Goal: Task Accomplishment & Management: Use online tool/utility

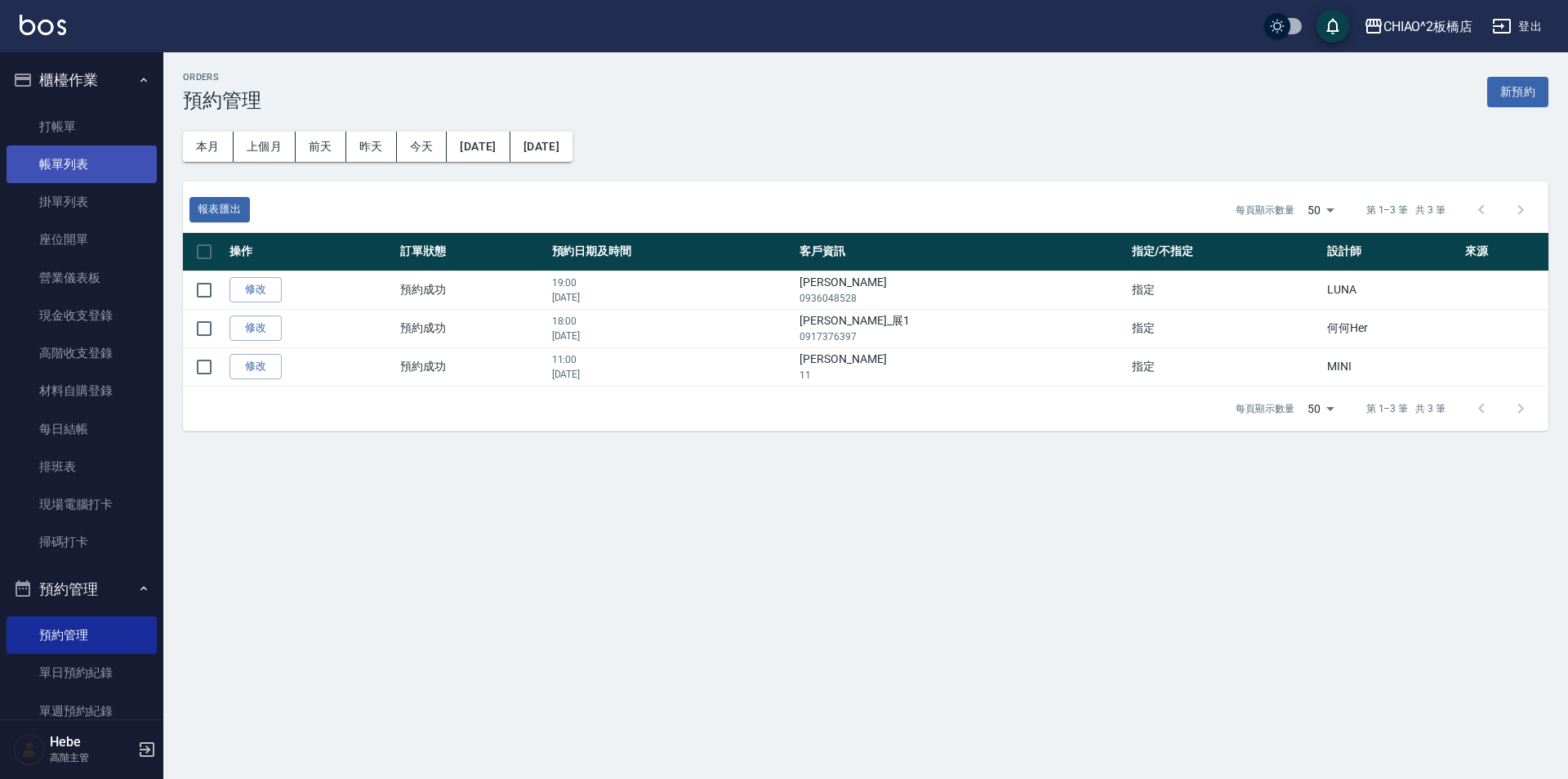
click at [40, 159] on link "帳單列表" at bounding box center [82, 164] width 151 height 38
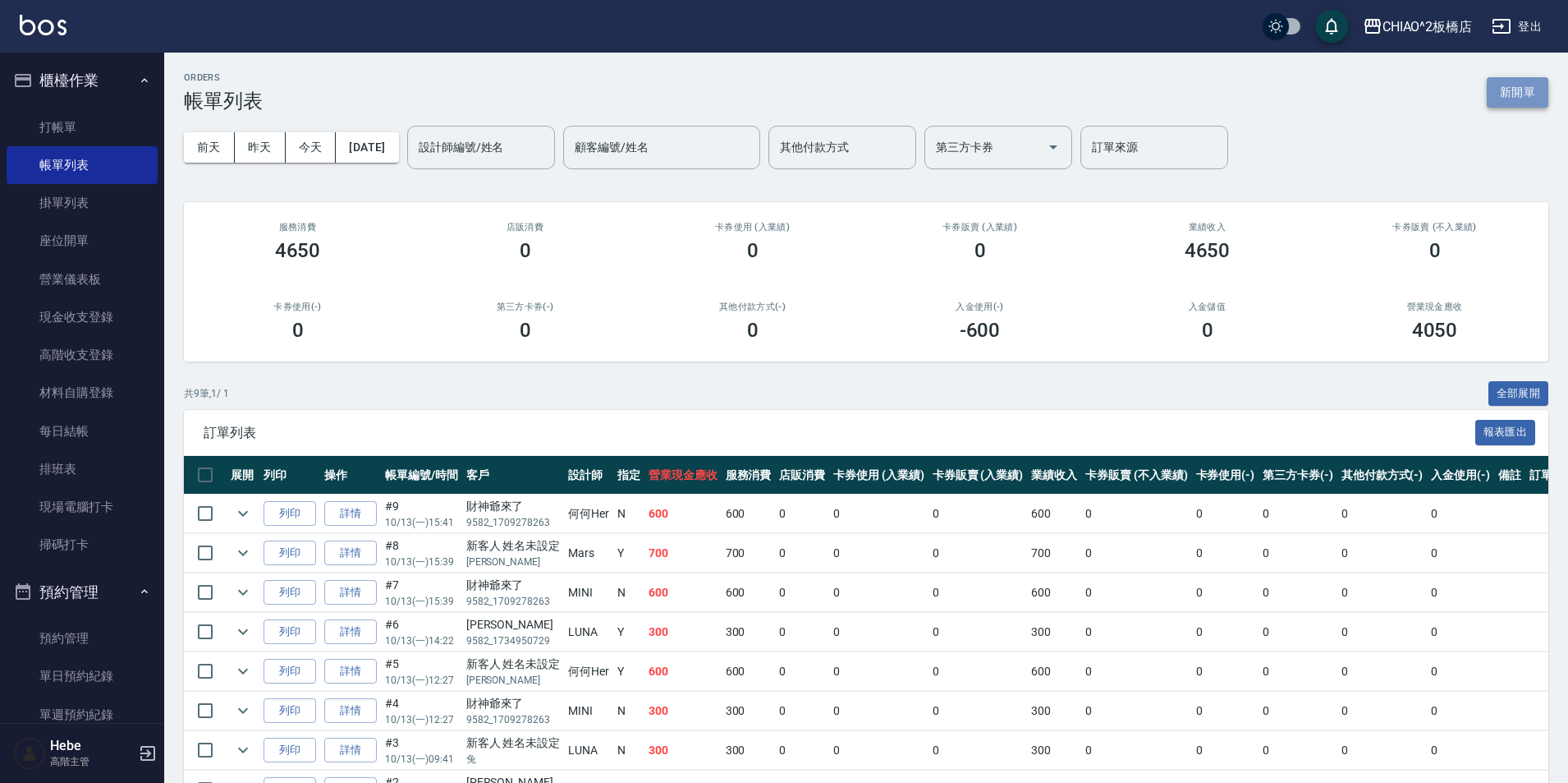
click at [1515, 93] on button "新開單" at bounding box center [1517, 92] width 61 height 30
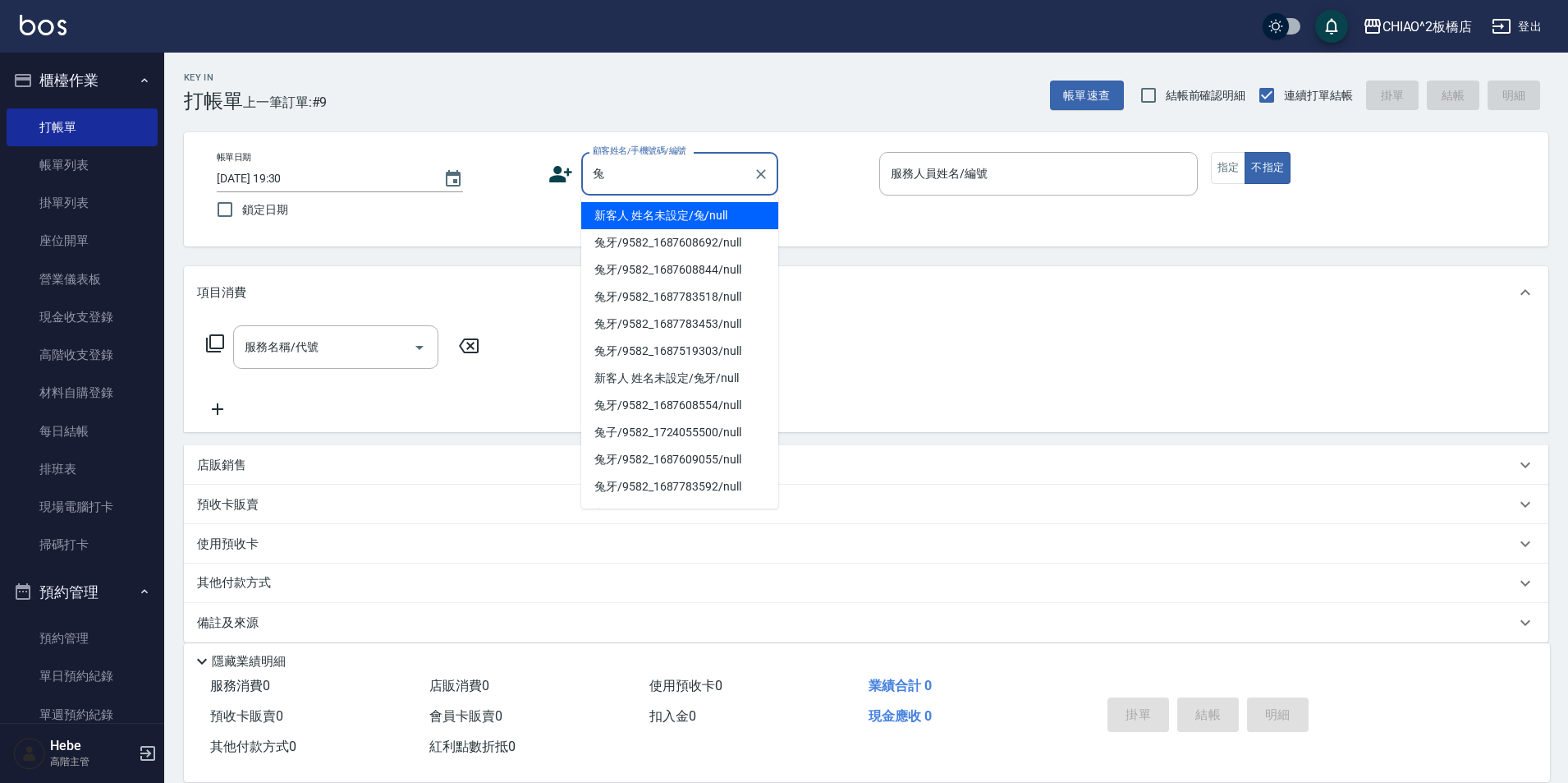
click at [642, 214] on li "新客人 姓名未設定/兔/null" at bounding box center [679, 215] width 197 height 27
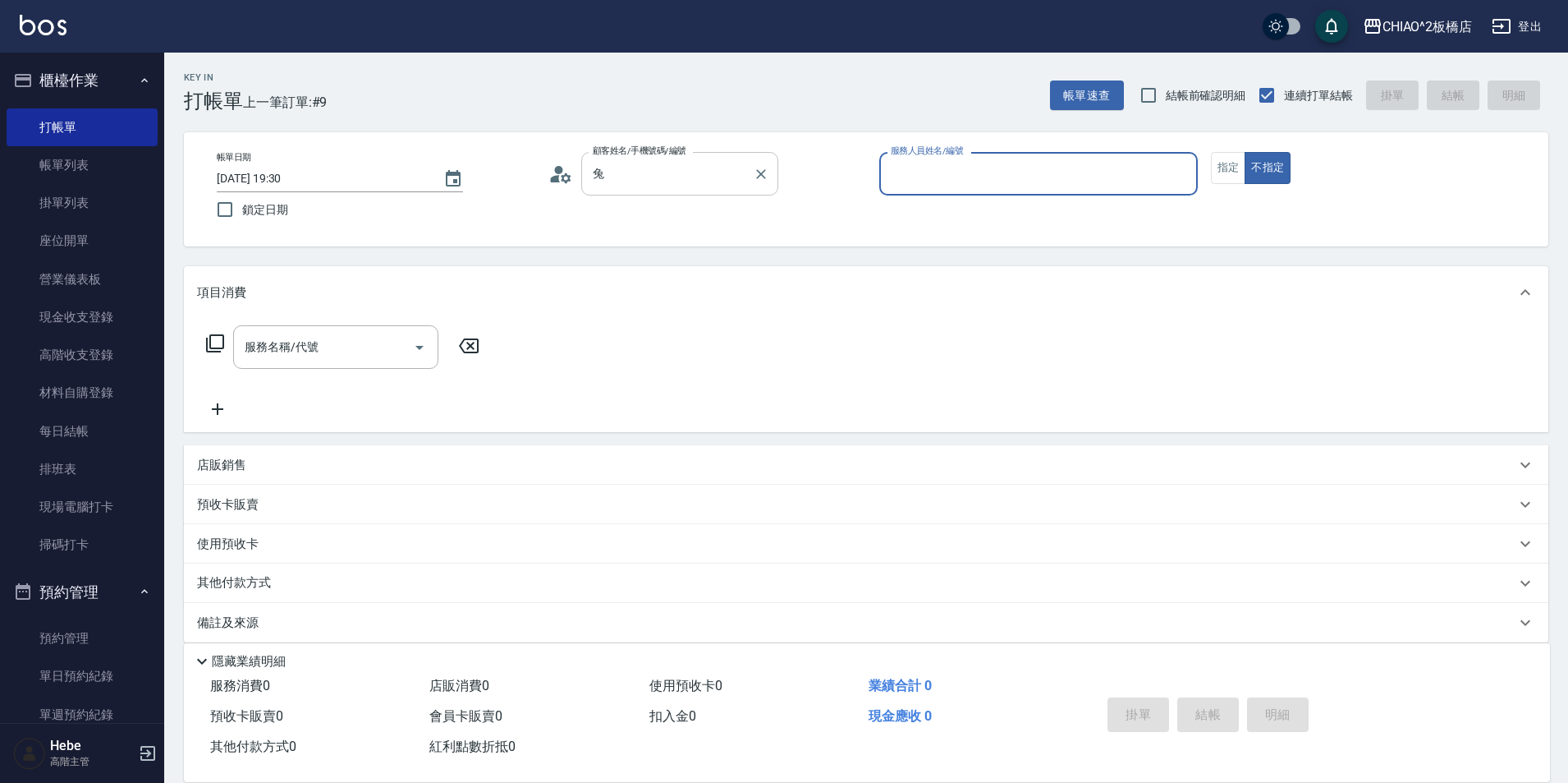
type input "新客人 姓名未設定/兔/null"
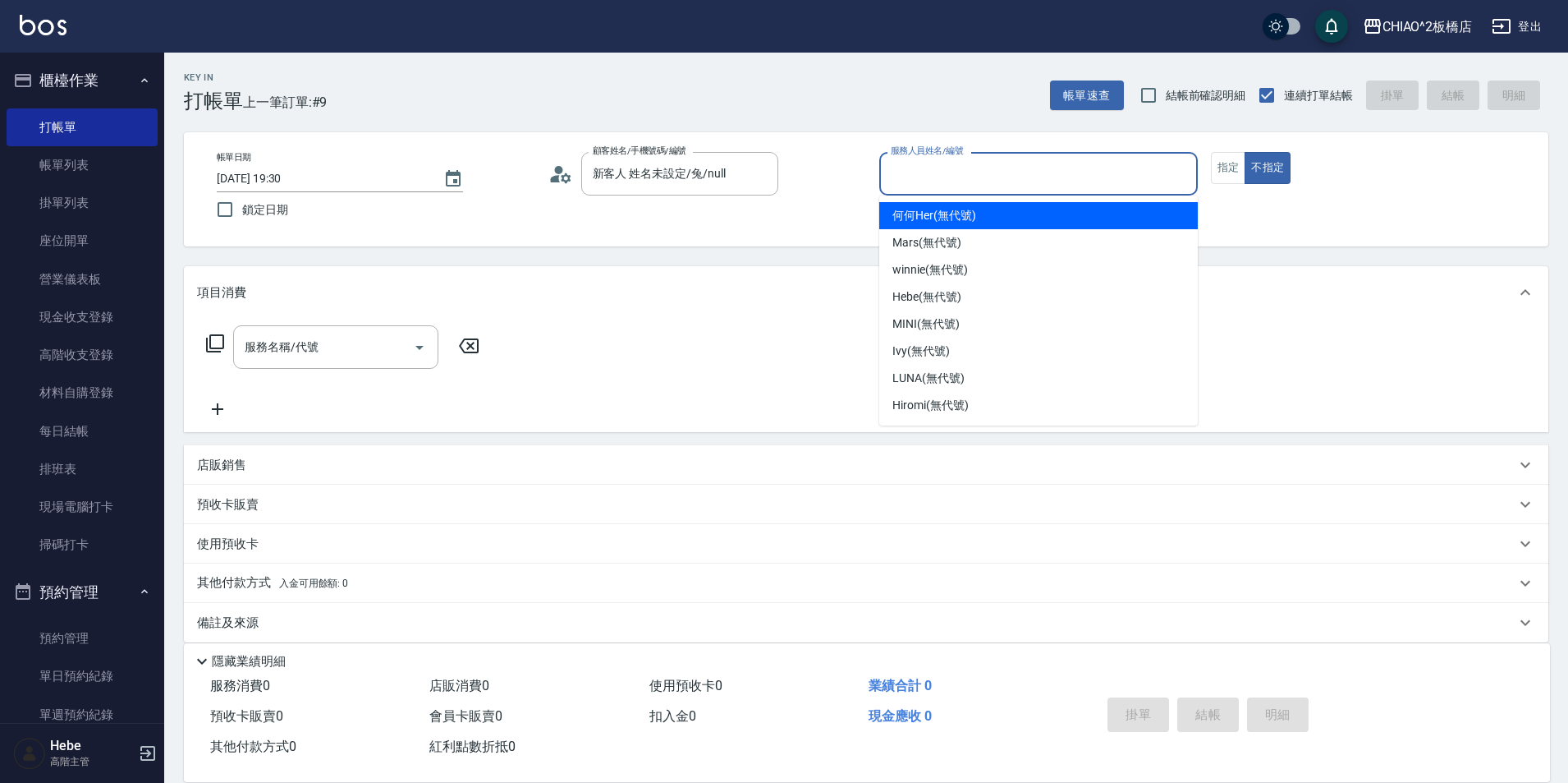
drag, startPoint x: 1013, startPoint y: 177, endPoint x: 1009, endPoint y: 232, distance: 55.1
click at [1013, 177] on input "服務人員姓名/編號" at bounding box center [1038, 174] width 304 height 29
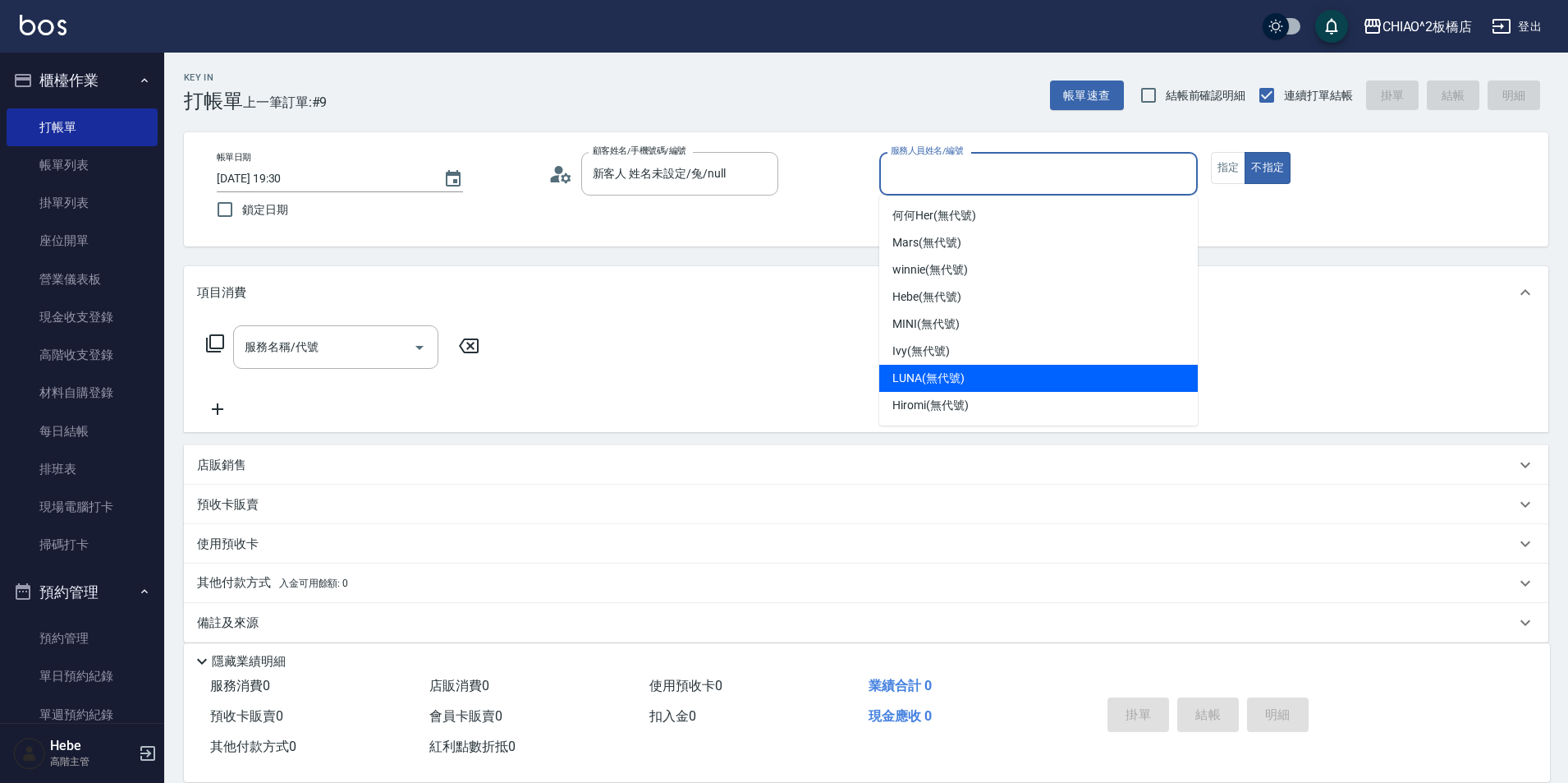
click at [931, 374] on span "LUNA (無代號)" at bounding box center [928, 378] width 72 height 17
type input "LUNA(無代號)"
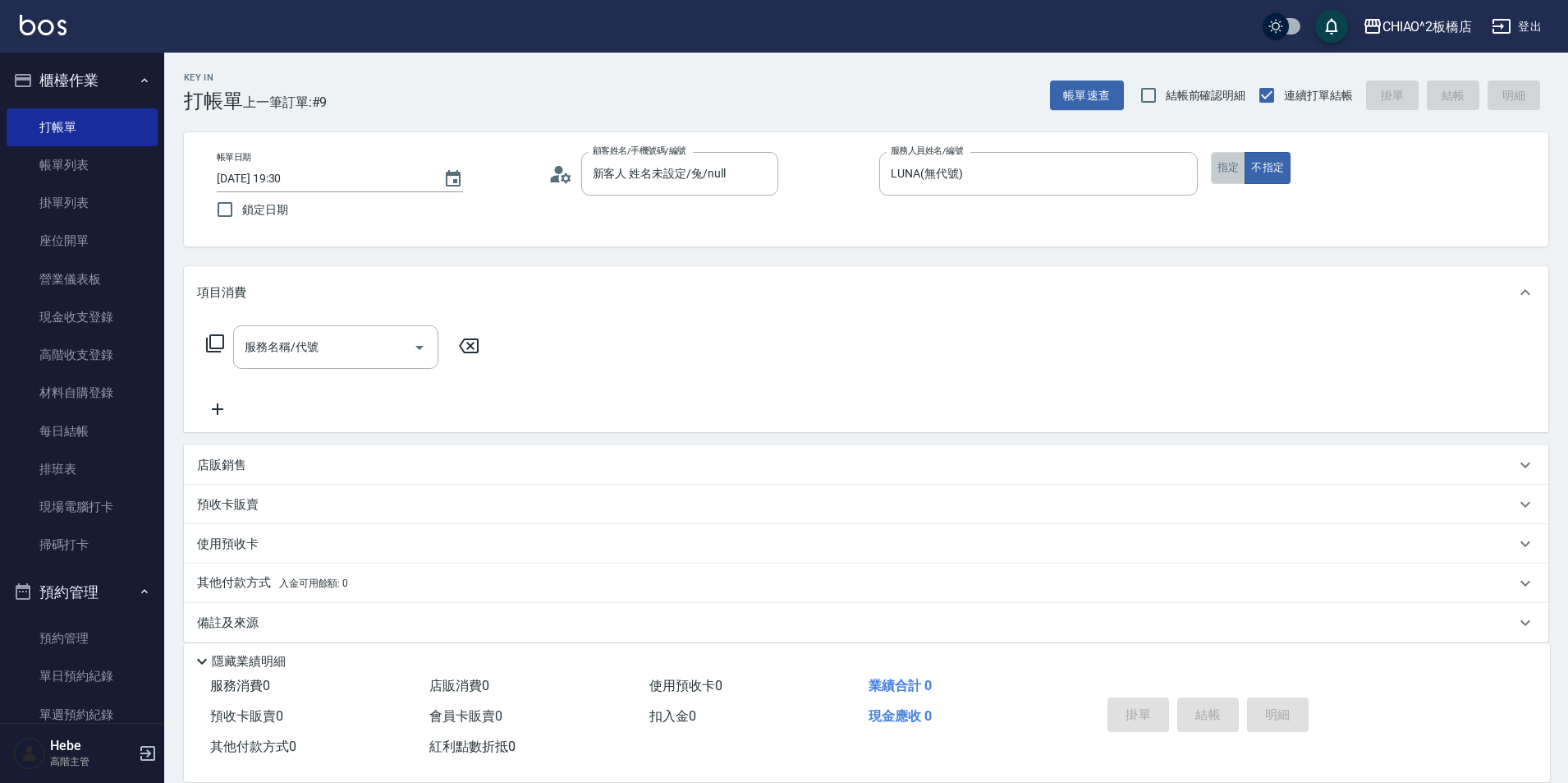
click at [1233, 172] on button "指定" at bounding box center [1229, 168] width 35 height 32
click at [279, 345] on div "服務名稱/代號 服務名稱/代號" at bounding box center [336, 346] width 206 height 44
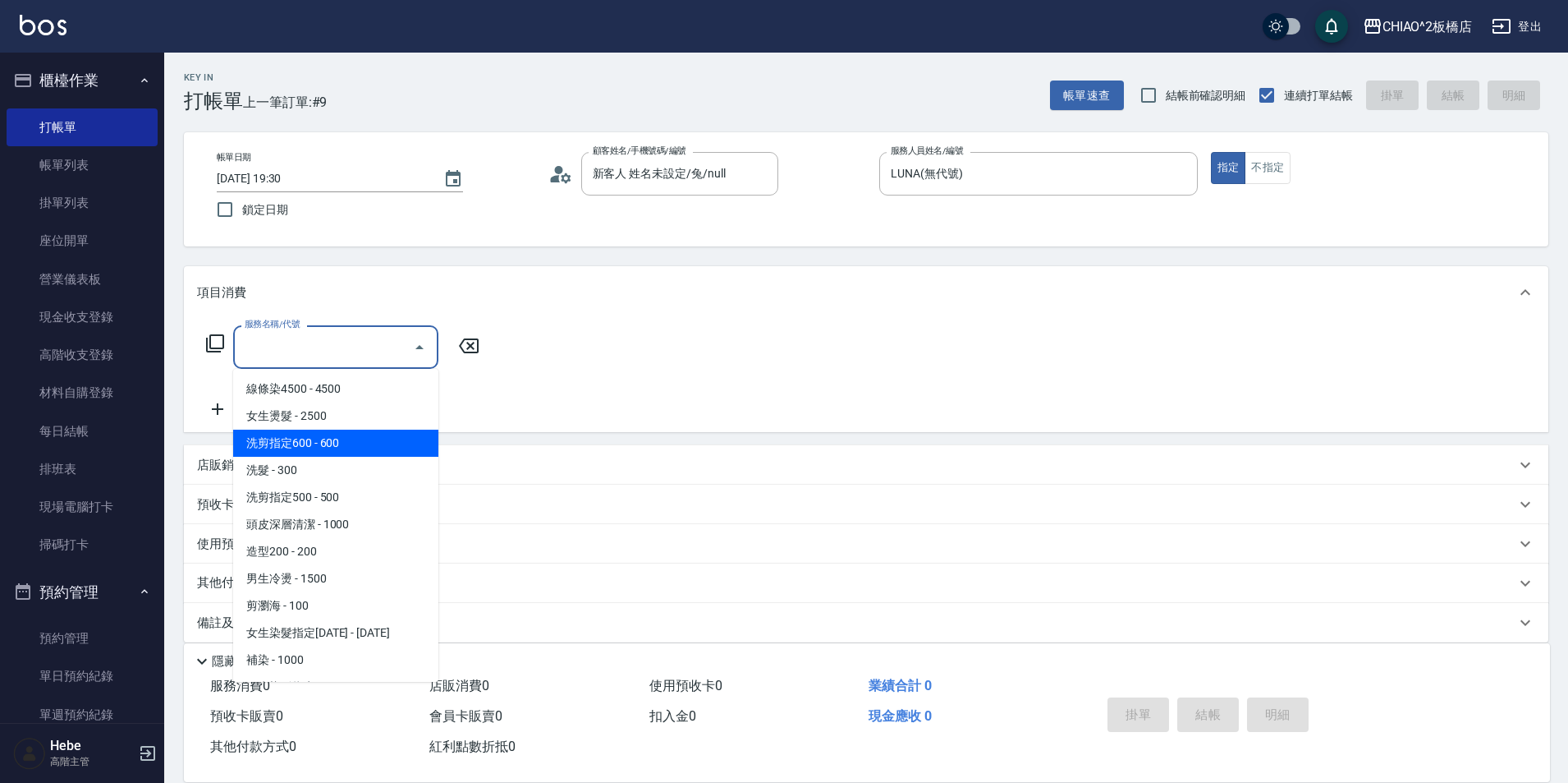
click at [304, 444] on span "洗剪指定600 - 600" at bounding box center [336, 443] width 206 height 27
type input "洗剪指定600(96678)"
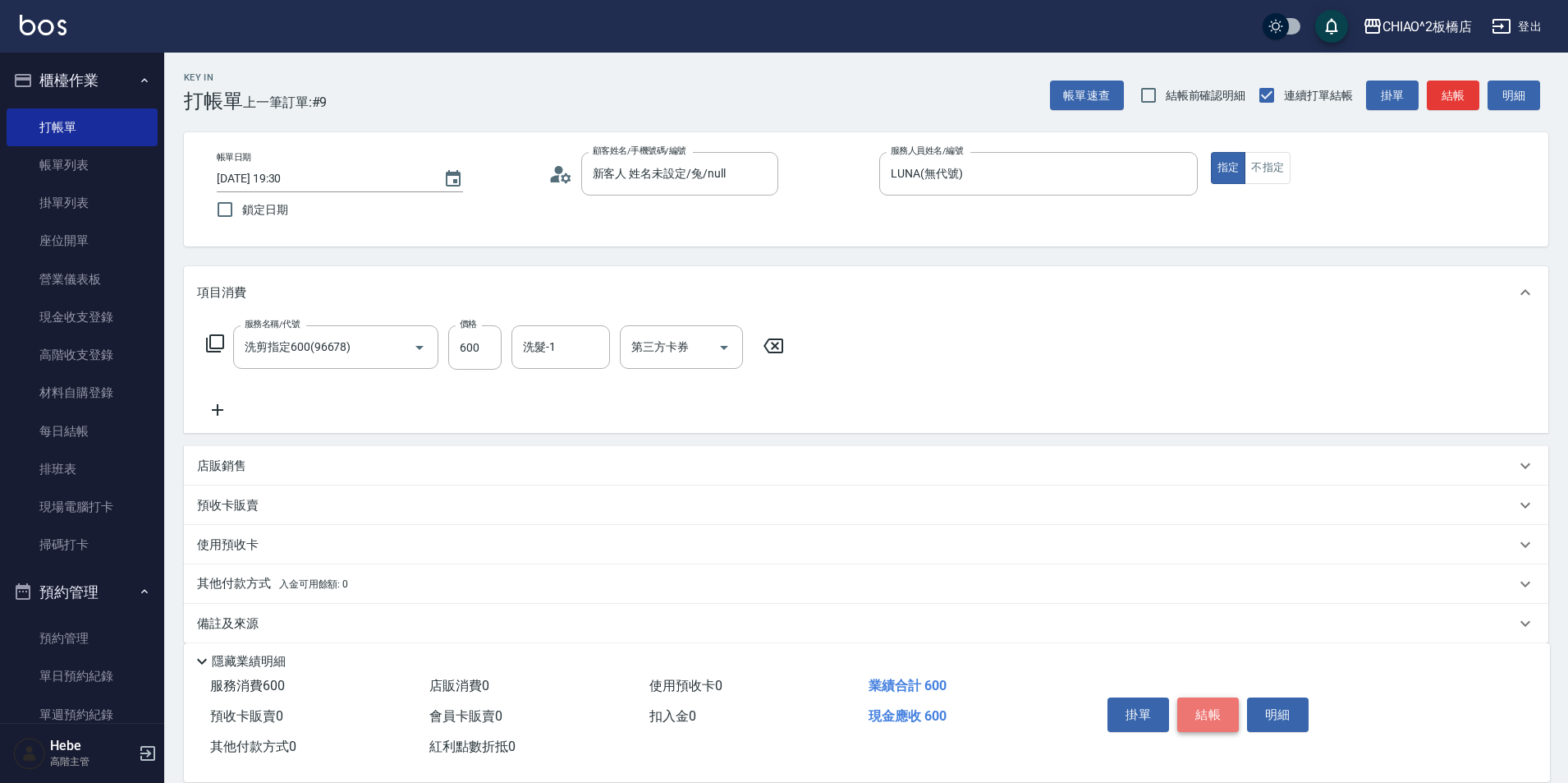
click at [1210, 705] on button "結帳" at bounding box center [1207, 715] width 61 height 35
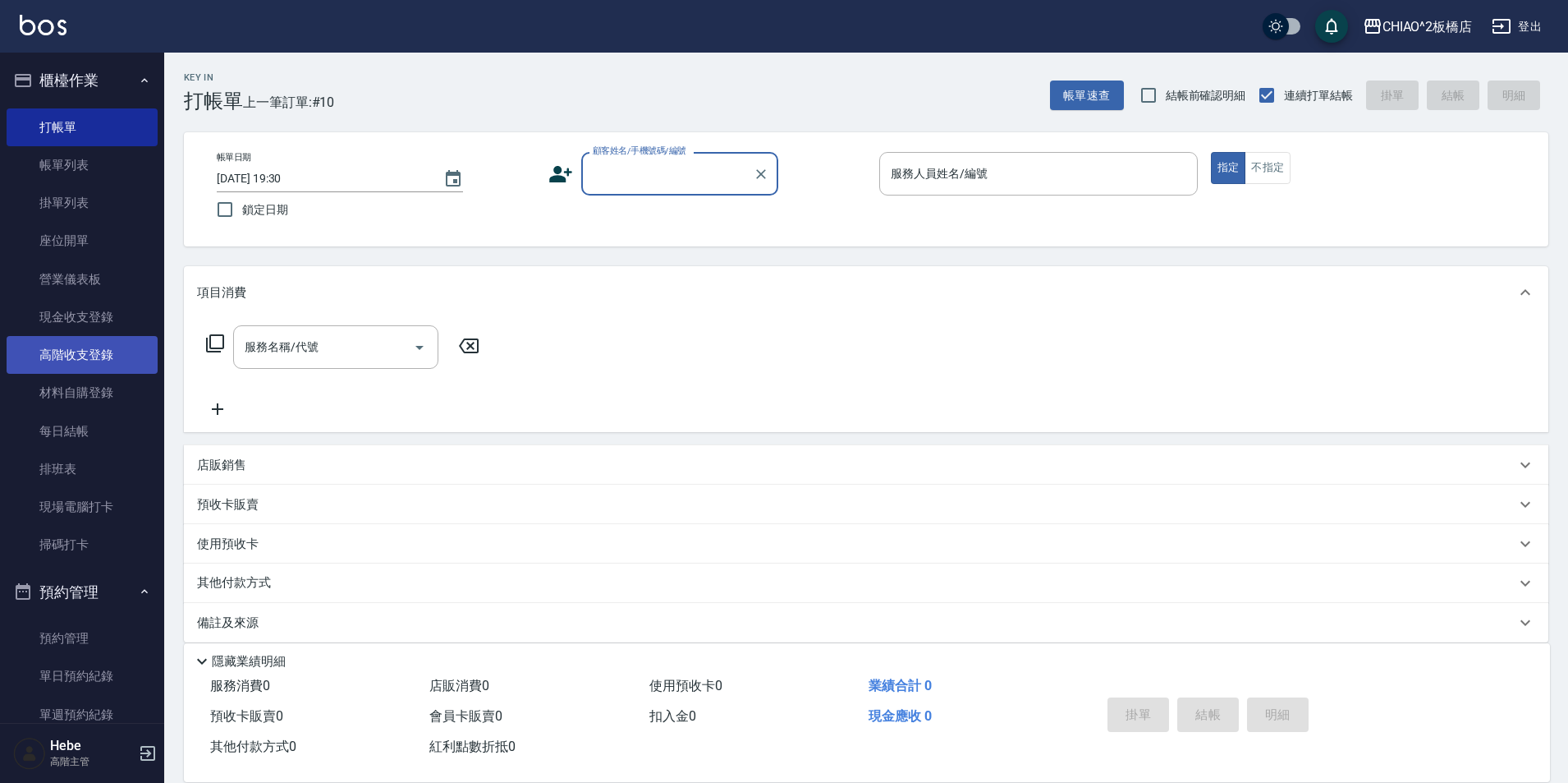
click at [59, 351] on link "高階收支登錄" at bounding box center [82, 354] width 151 height 38
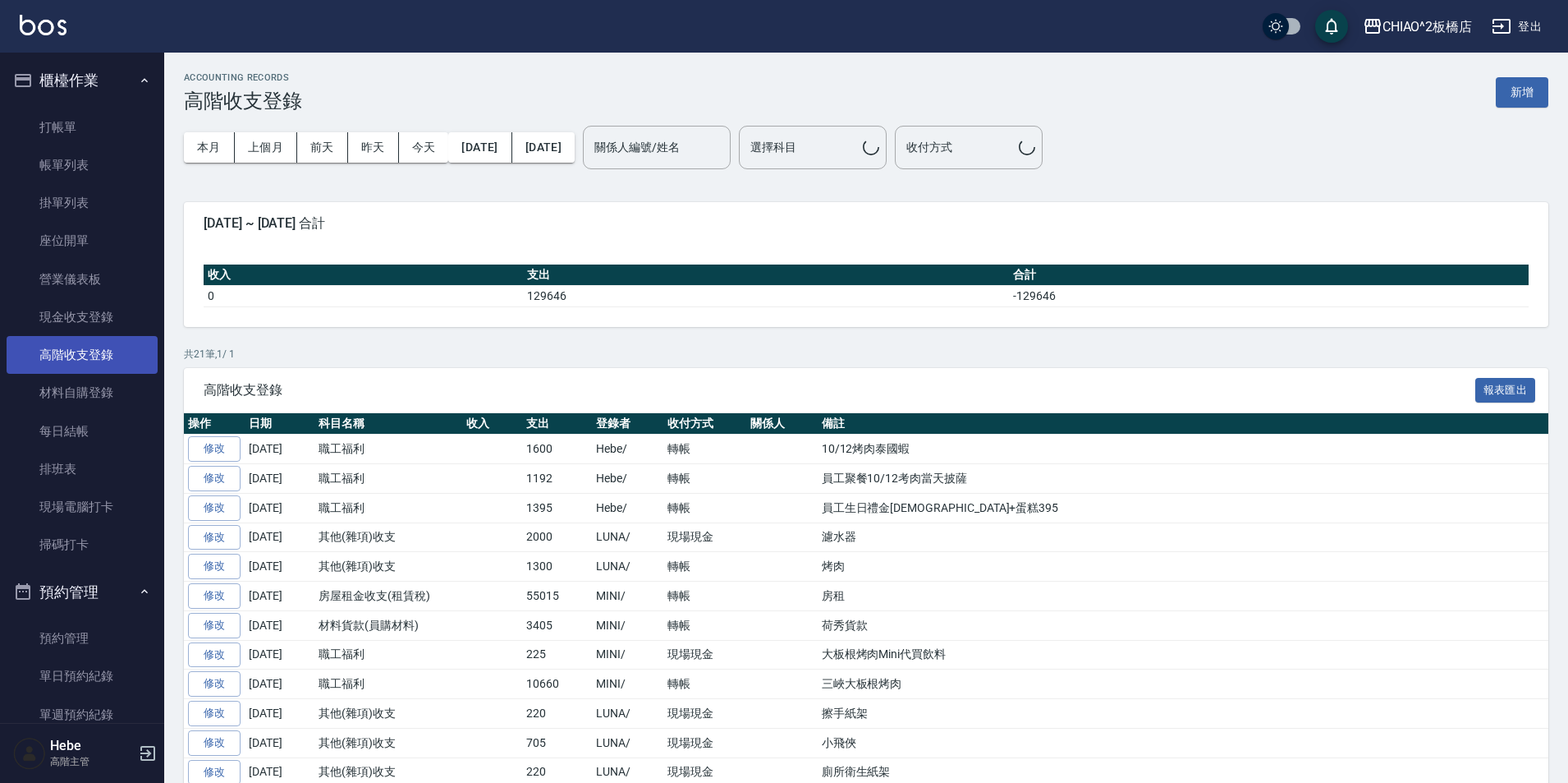
click at [58, 351] on link "高階收支登錄" at bounding box center [82, 354] width 151 height 38
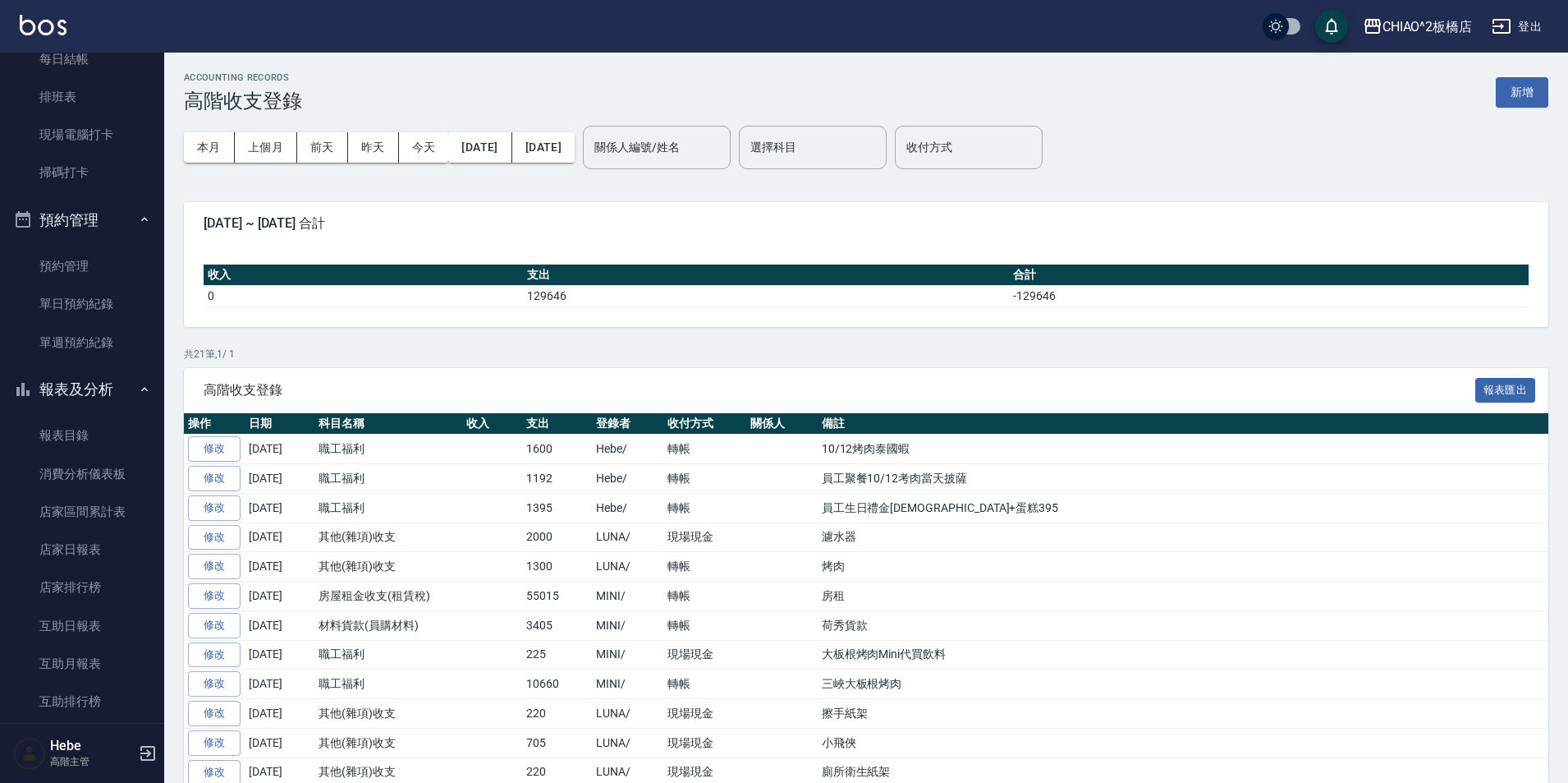
scroll to position [575, 0]
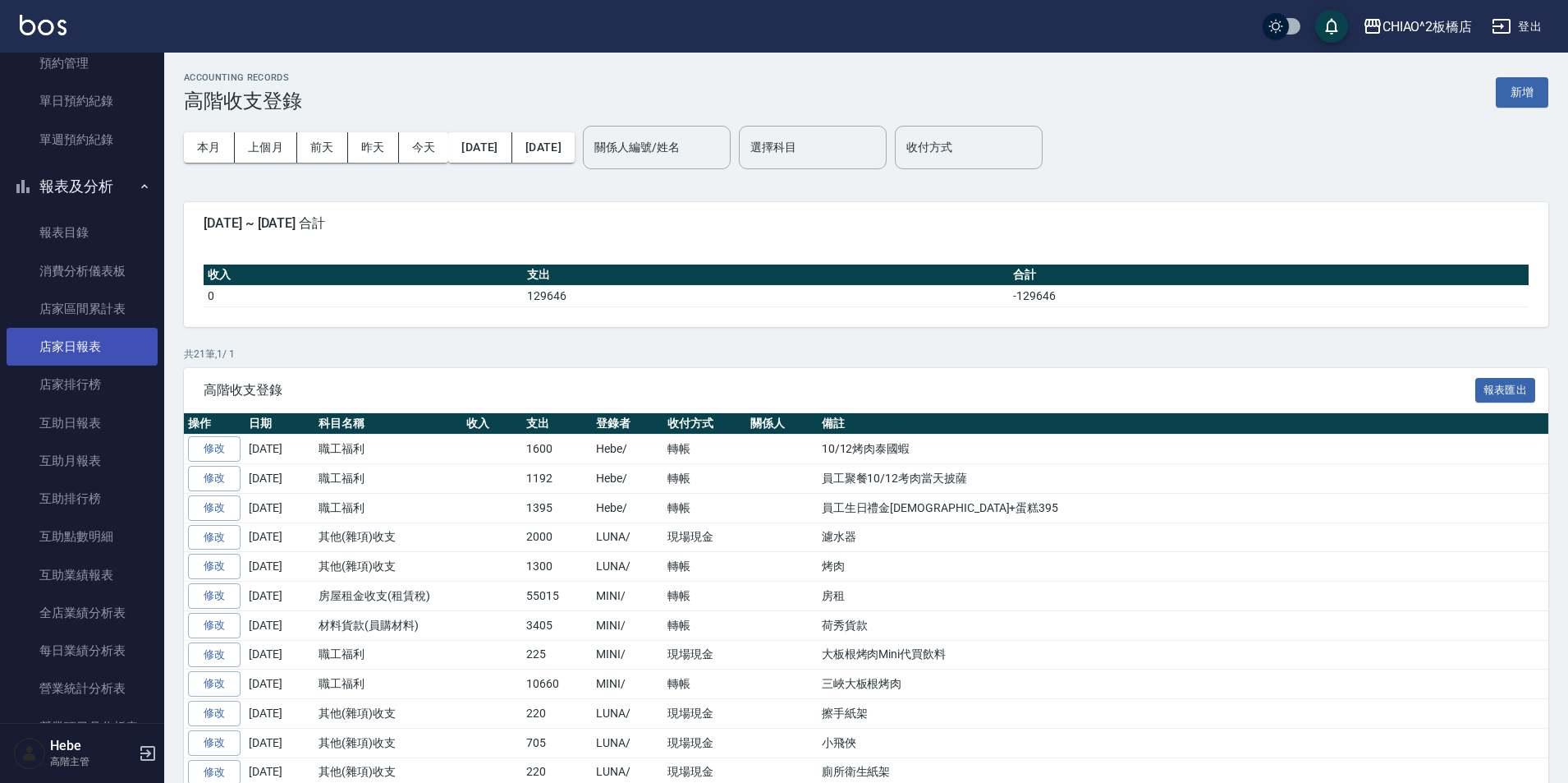
click at [93, 356] on link "店家日報表" at bounding box center [82, 346] width 151 height 38
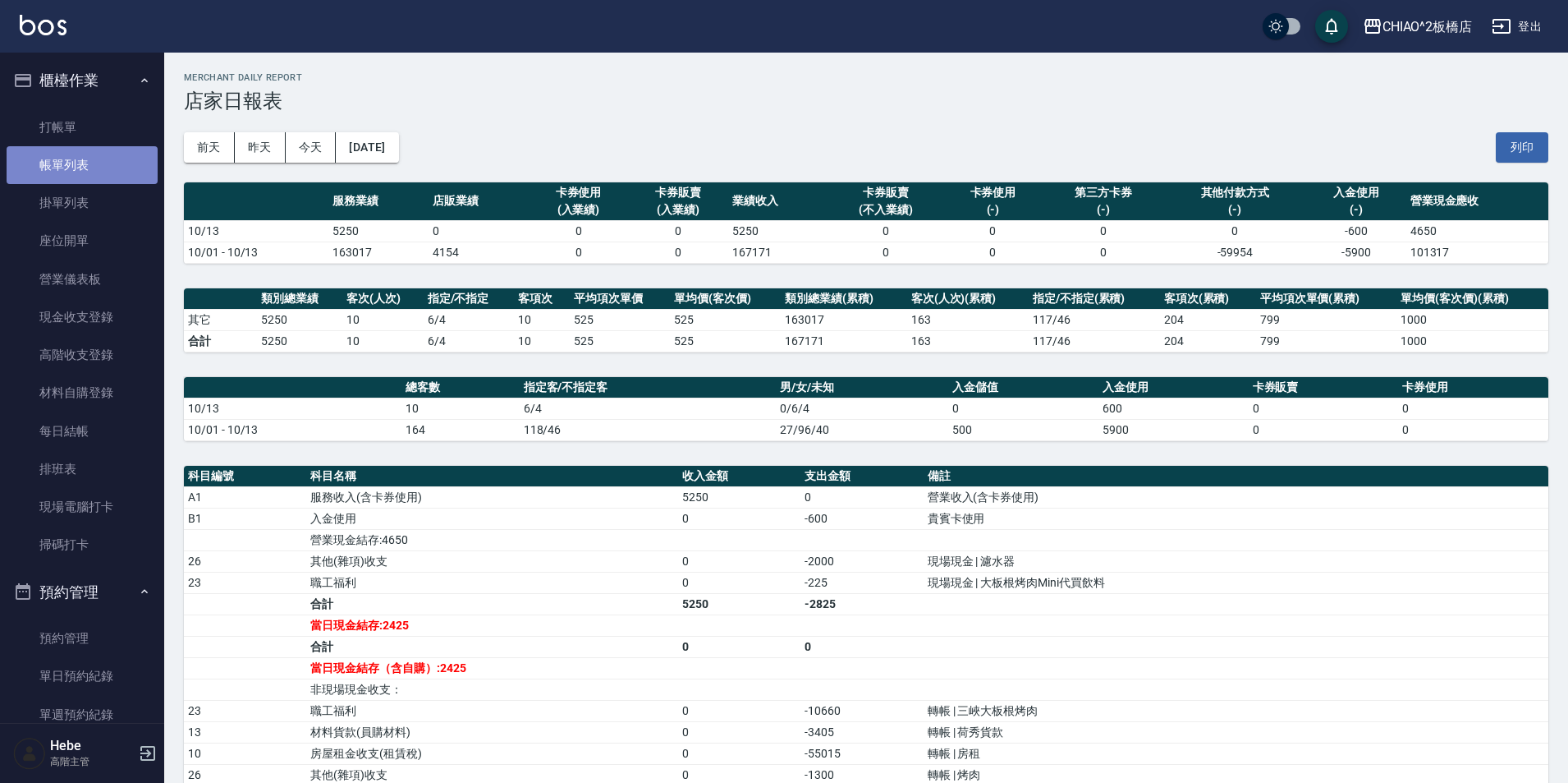
click at [131, 163] on link "帳單列表" at bounding box center [82, 165] width 151 height 38
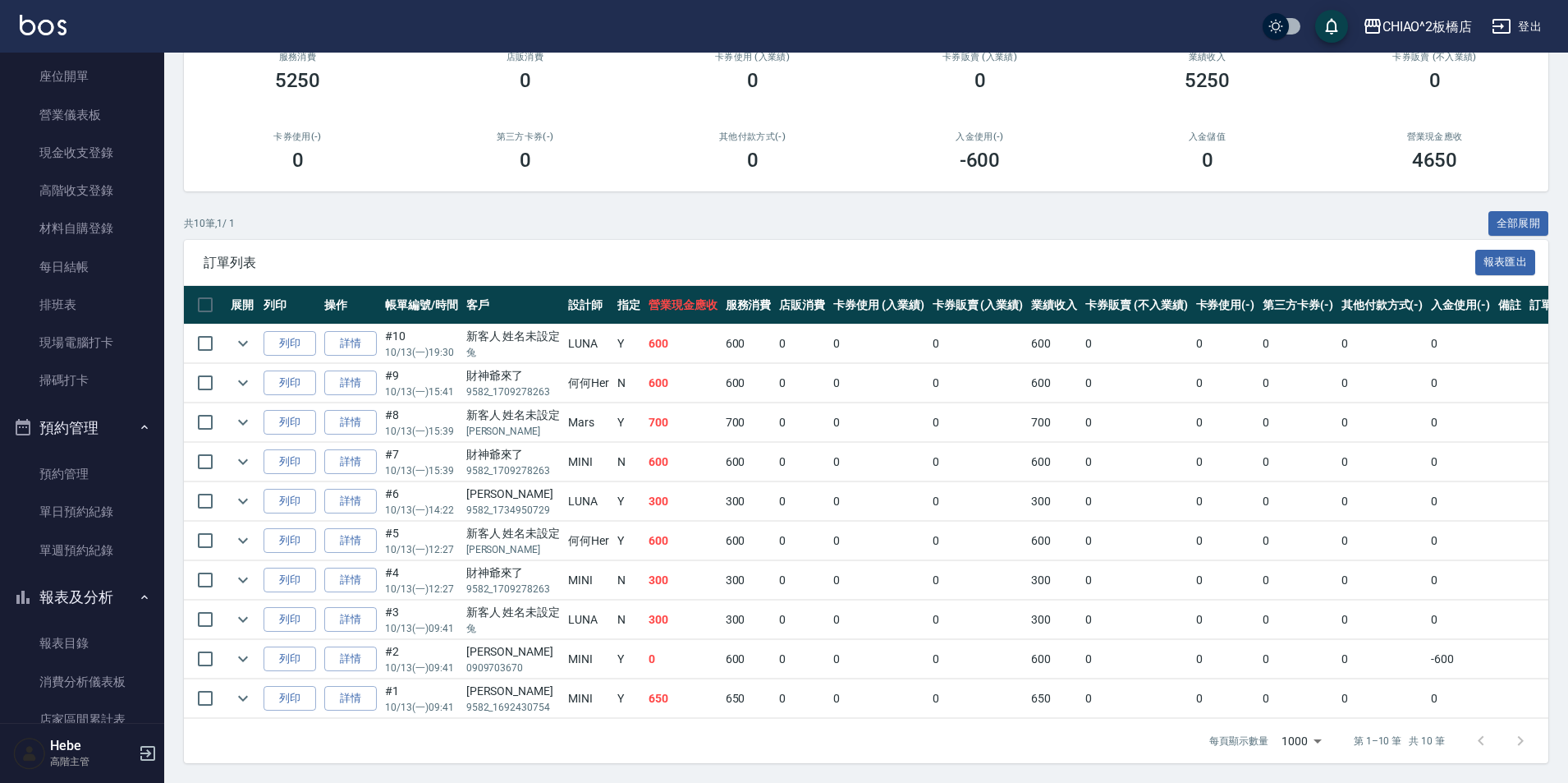
scroll to position [182, 0]
